Goal: Task Accomplishment & Management: Use online tool/utility

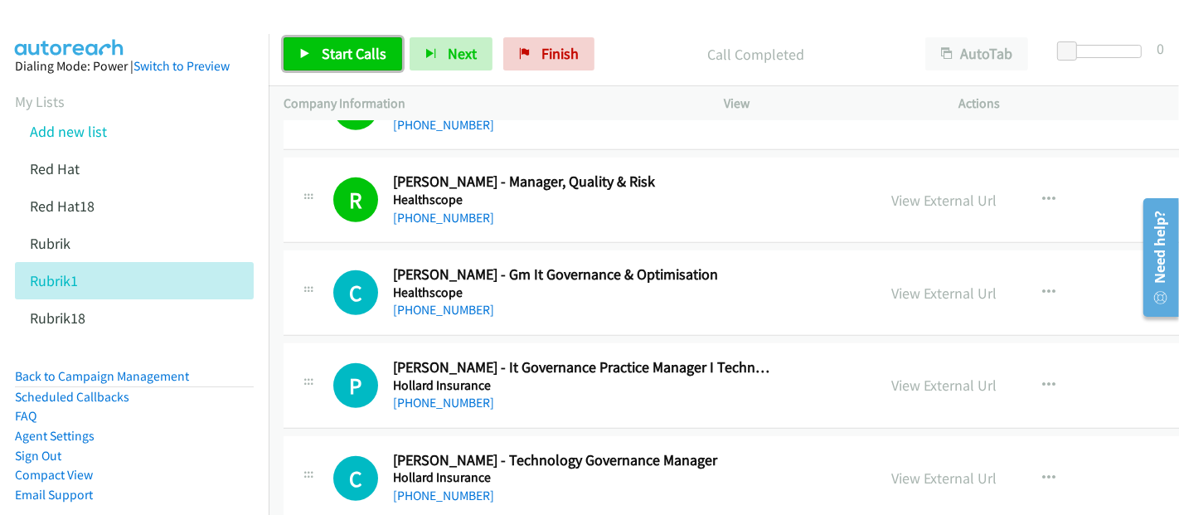
click at [345, 55] on span "Start Calls" at bounding box center [354, 53] width 65 height 19
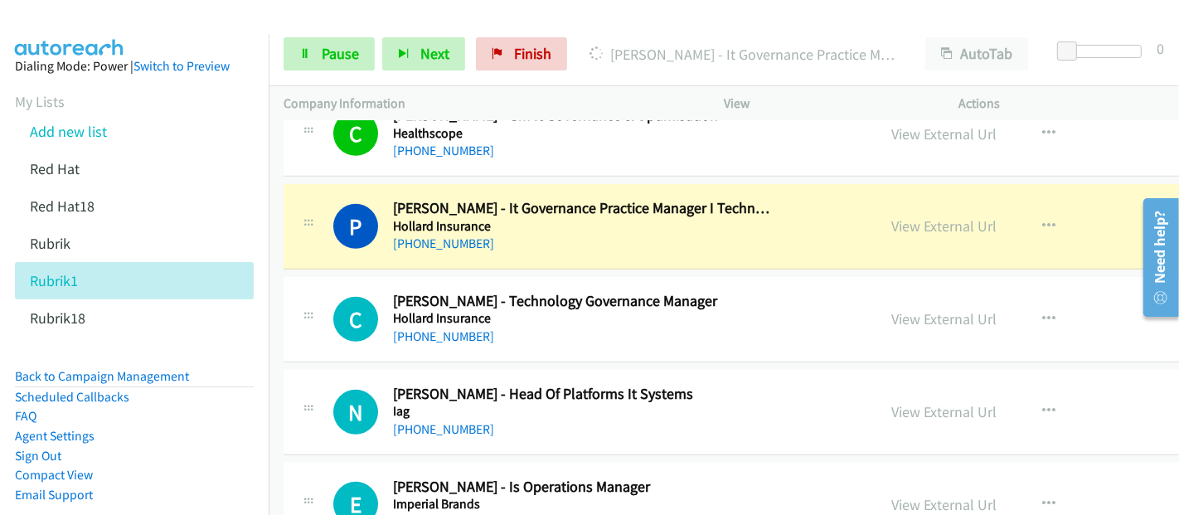
scroll to position [11606, 0]
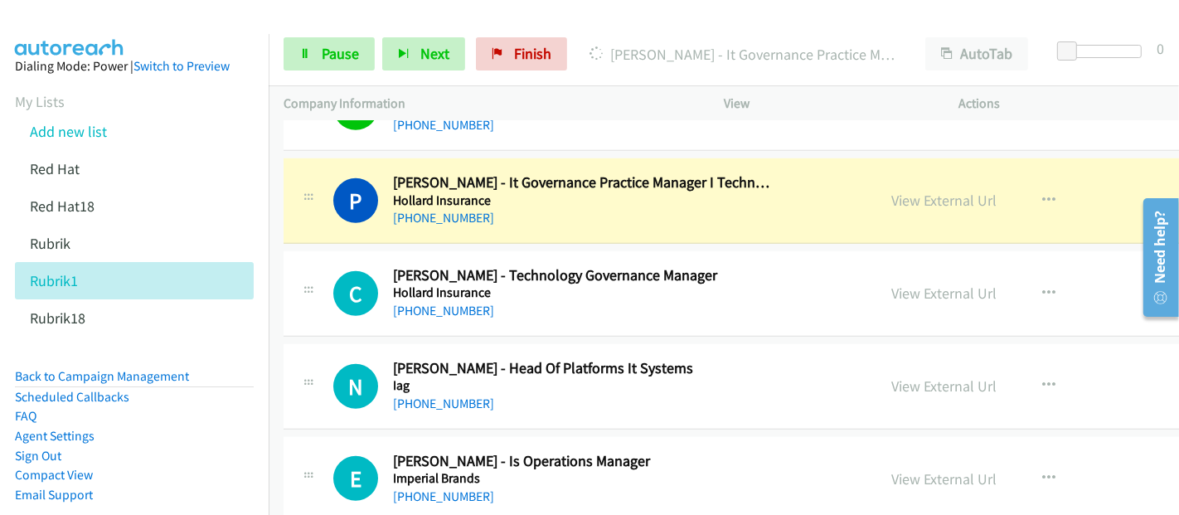
drag, startPoint x: 746, startPoint y: 197, endPoint x: 788, endPoint y: 202, distance: 42.6
click at [746, 197] on div "P Callback Scheduled [PERSON_NAME] - It Governance Practice Manager I Technolog…" at bounding box center [847, 200] width 1127 height 85
click at [892, 191] on link "View External Url" at bounding box center [944, 200] width 105 height 19
click at [328, 48] on span "Pause" at bounding box center [340, 53] width 37 height 19
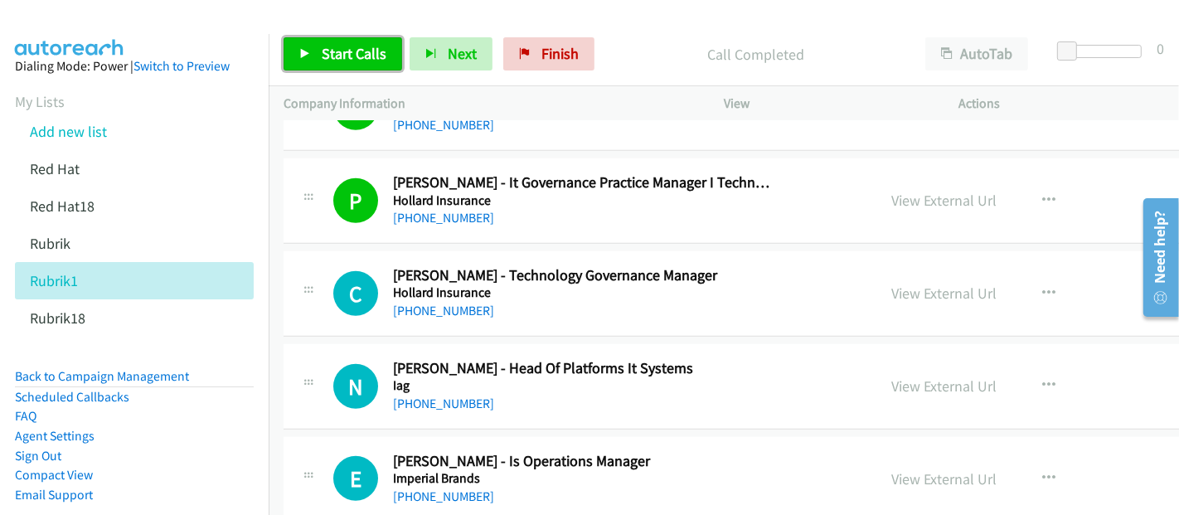
click at [341, 50] on span "Start Calls" at bounding box center [354, 53] width 65 height 19
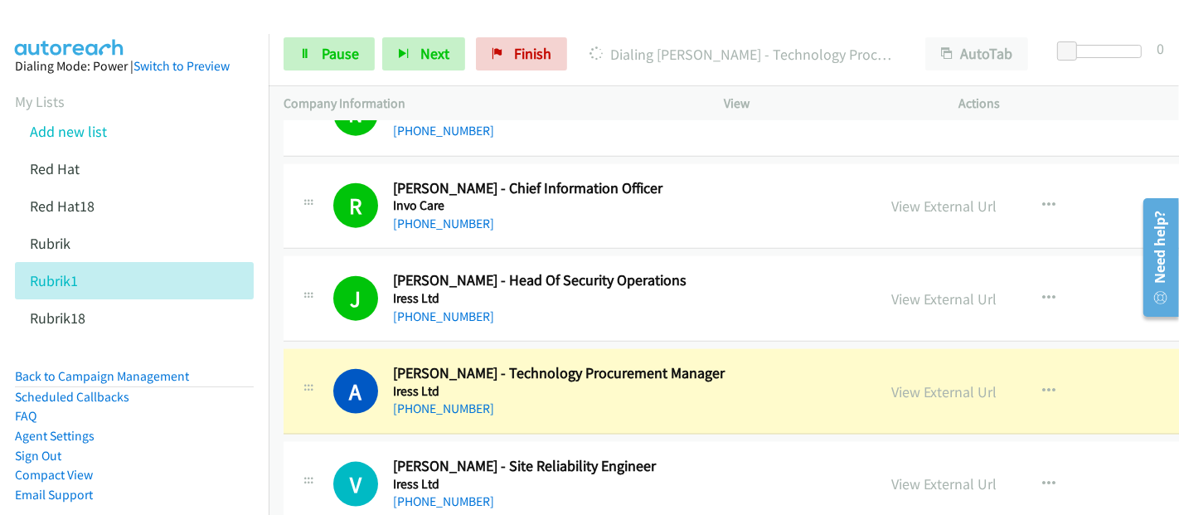
scroll to position [12527, 0]
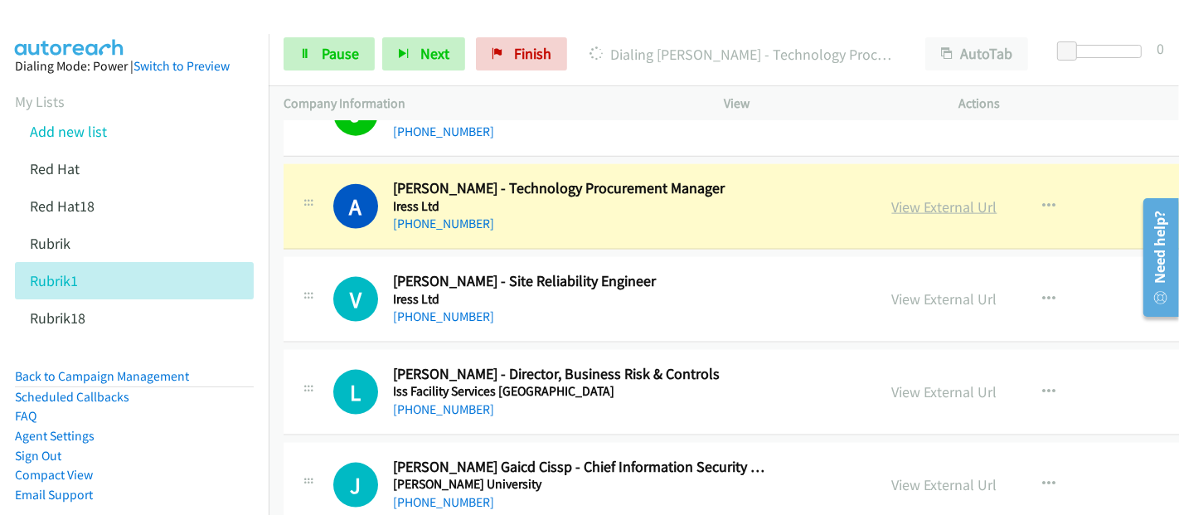
drag, startPoint x: 749, startPoint y: 171, endPoint x: 869, endPoint y: 176, distance: 119.5
click at [749, 198] on h5 "Iress Ltd" at bounding box center [581, 206] width 376 height 17
click at [892, 197] on link "View External Url" at bounding box center [944, 206] width 105 height 19
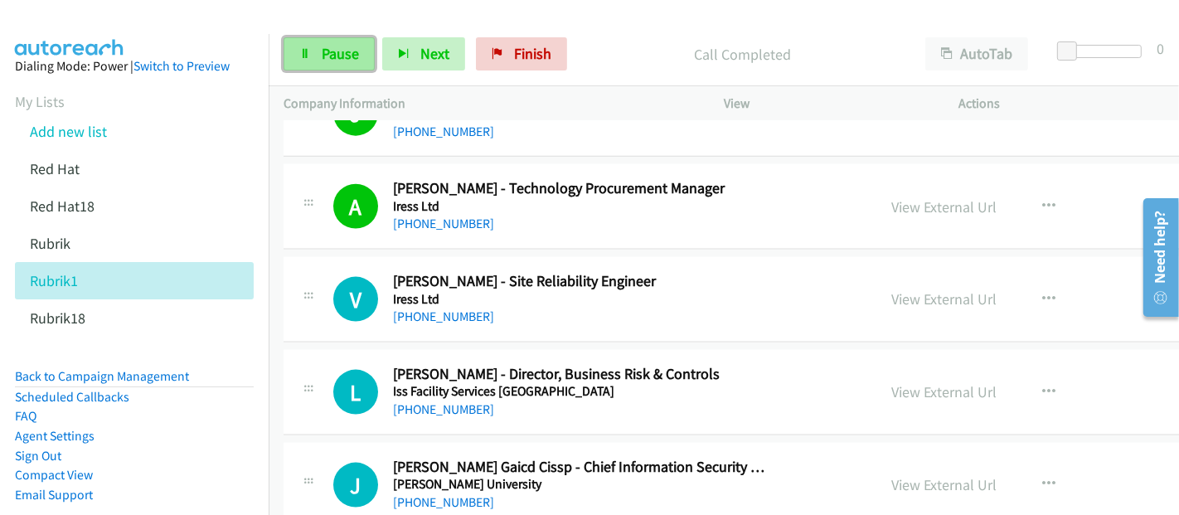
click at [308, 43] on link "Pause" at bounding box center [329, 53] width 91 height 33
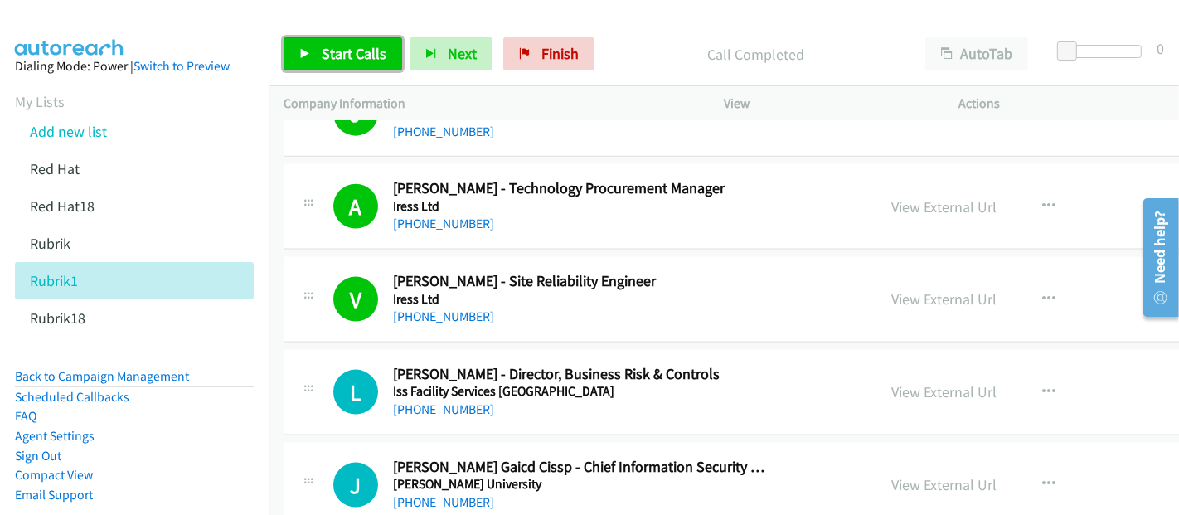
click at [354, 57] on span "Start Calls" at bounding box center [354, 53] width 65 height 19
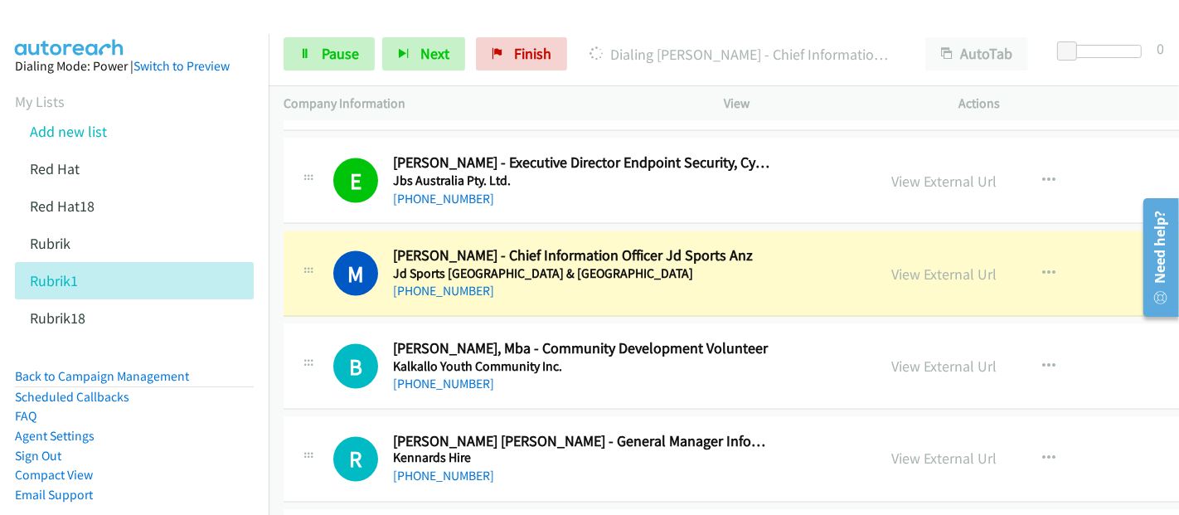
scroll to position [12987, 0]
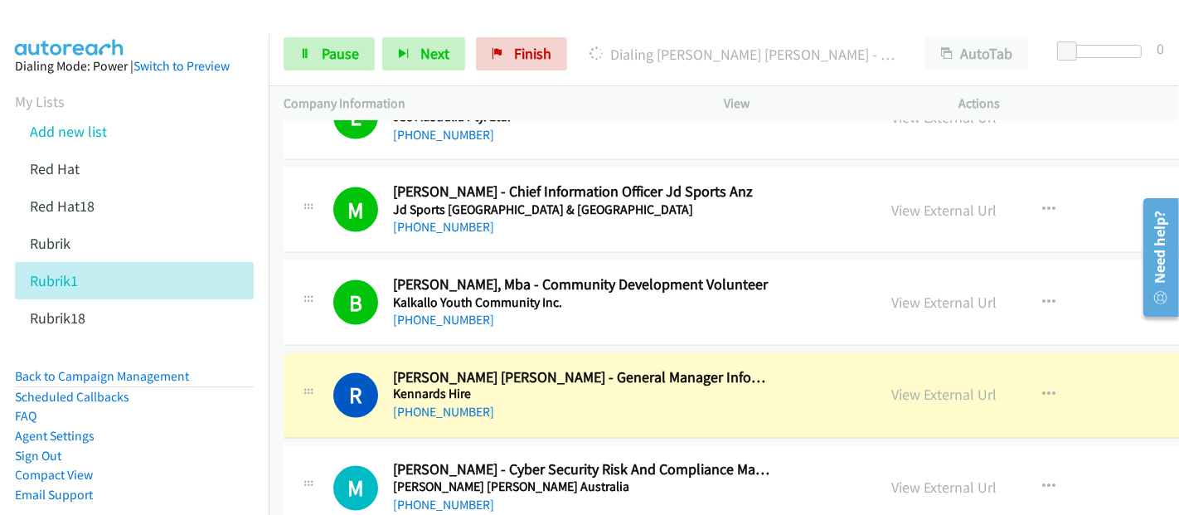
drag, startPoint x: 605, startPoint y: 372, endPoint x: 732, endPoint y: 382, distance: 127.2
click at [605, 403] on div "[PHONE_NUMBER]" at bounding box center [581, 413] width 376 height 20
click at [892, 385] on link "View External Url" at bounding box center [944, 394] width 105 height 19
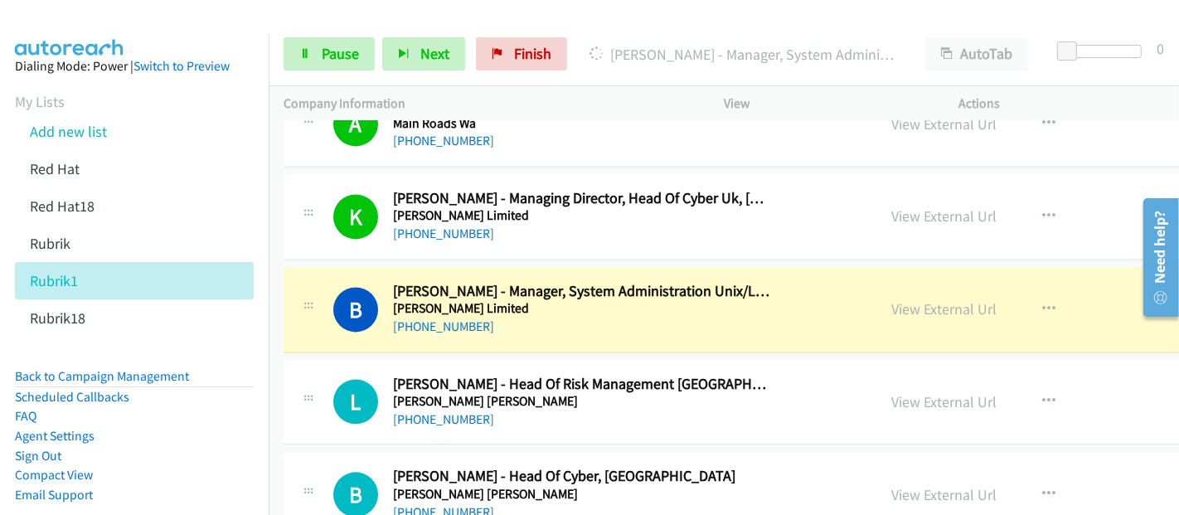
scroll to position [13632, 0]
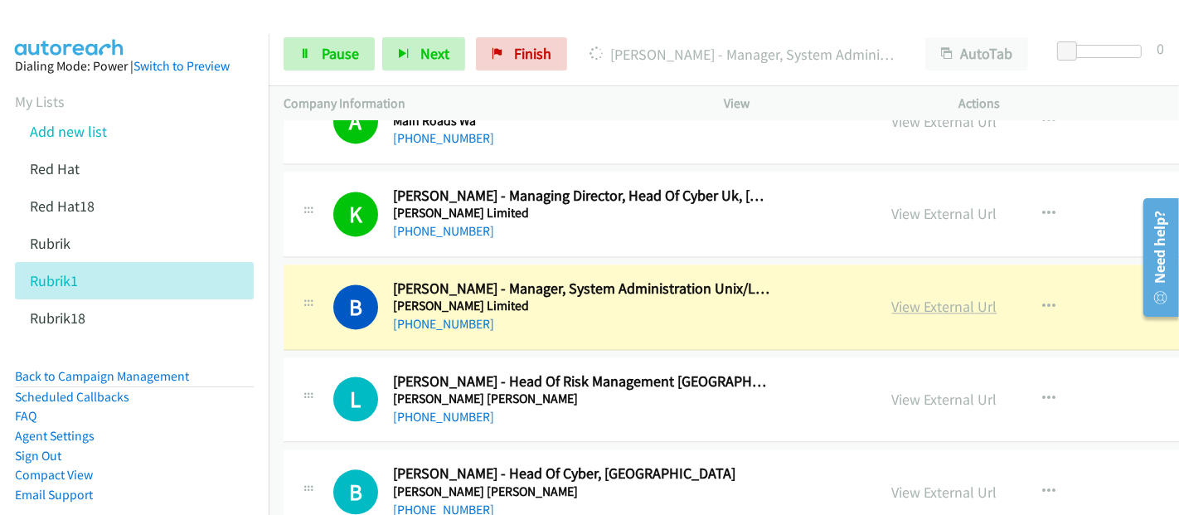
click at [892, 297] on link "View External Url" at bounding box center [944, 306] width 105 height 19
click at [322, 61] on span "Pause" at bounding box center [340, 53] width 37 height 19
